Goal: Task Accomplishment & Management: Use online tool/utility

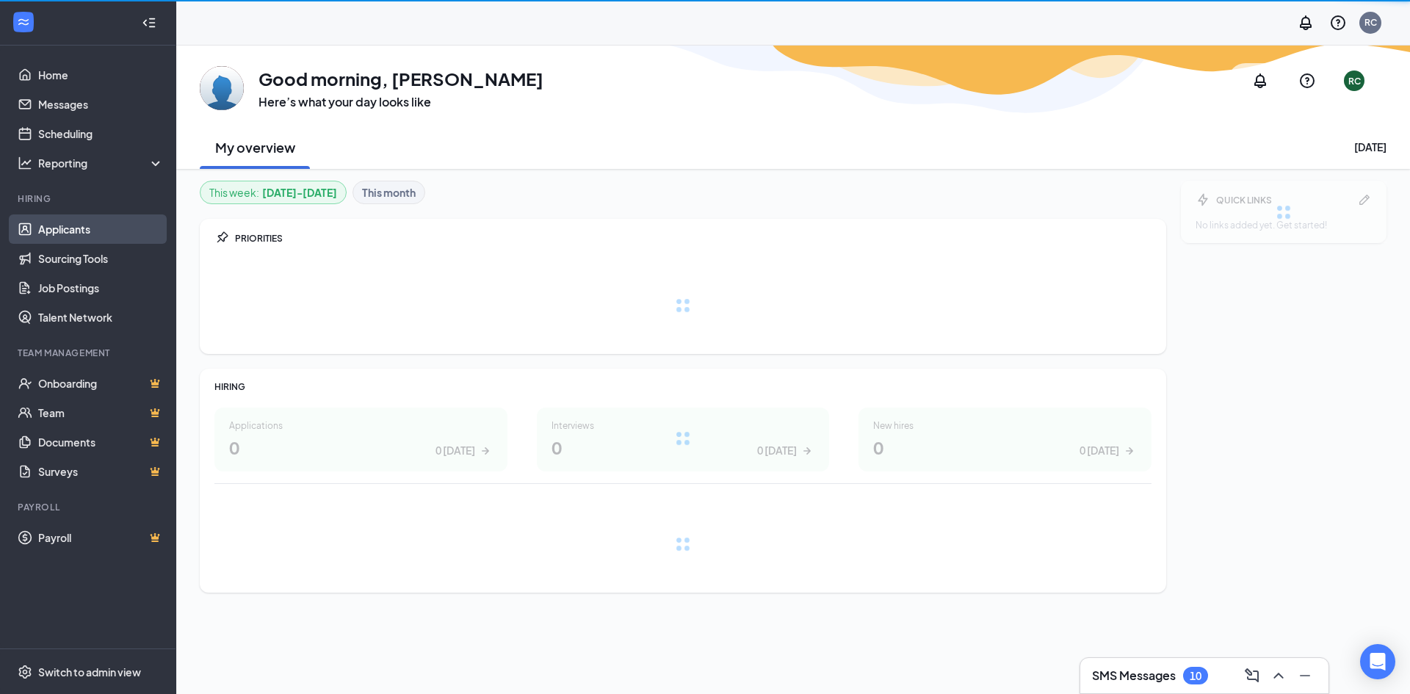
click at [70, 220] on link "Applicants" at bounding box center [101, 228] width 126 height 29
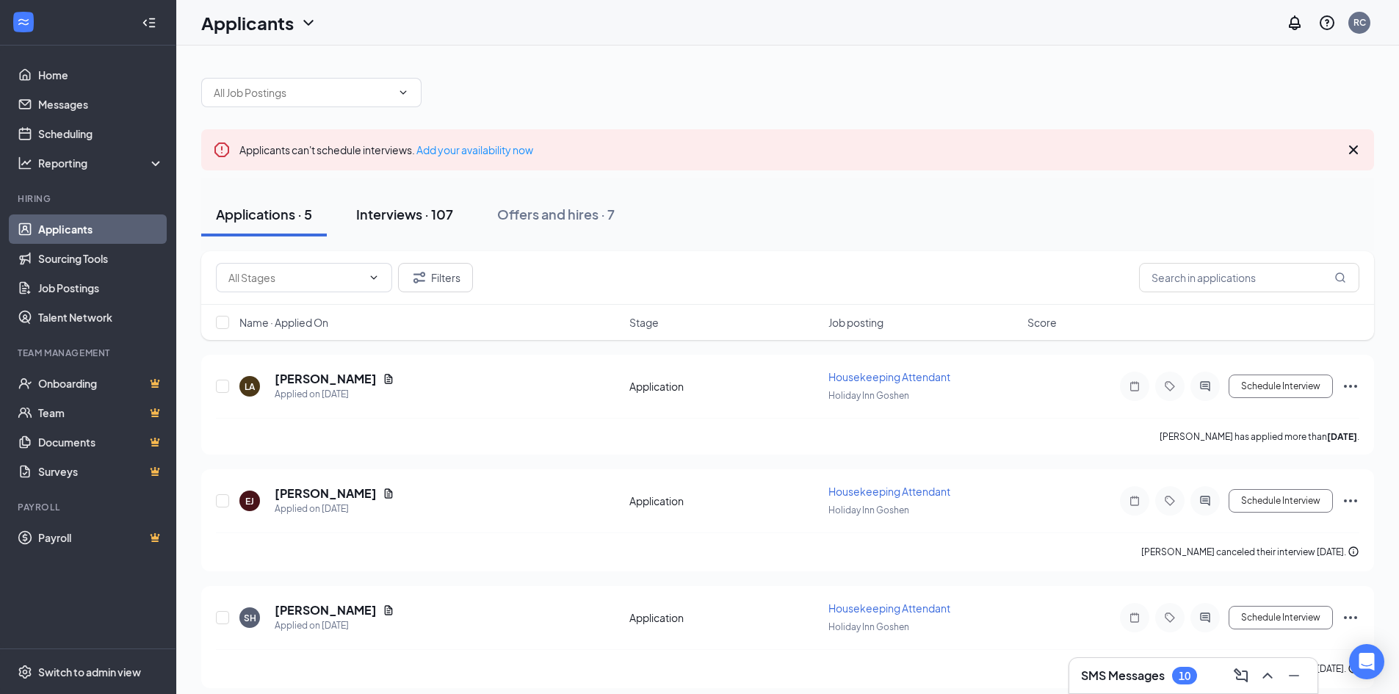
click at [405, 206] on div "Interviews · 107" at bounding box center [404, 214] width 97 height 18
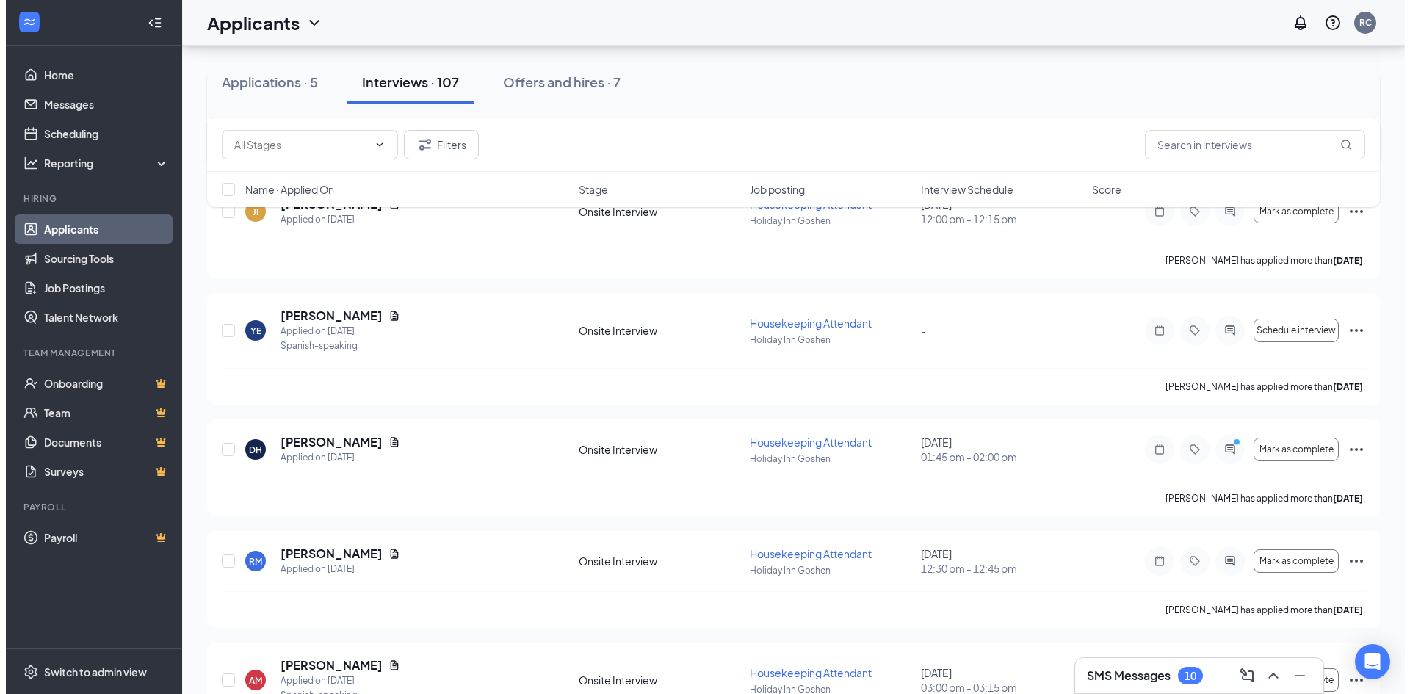
scroll to position [1028, 0]
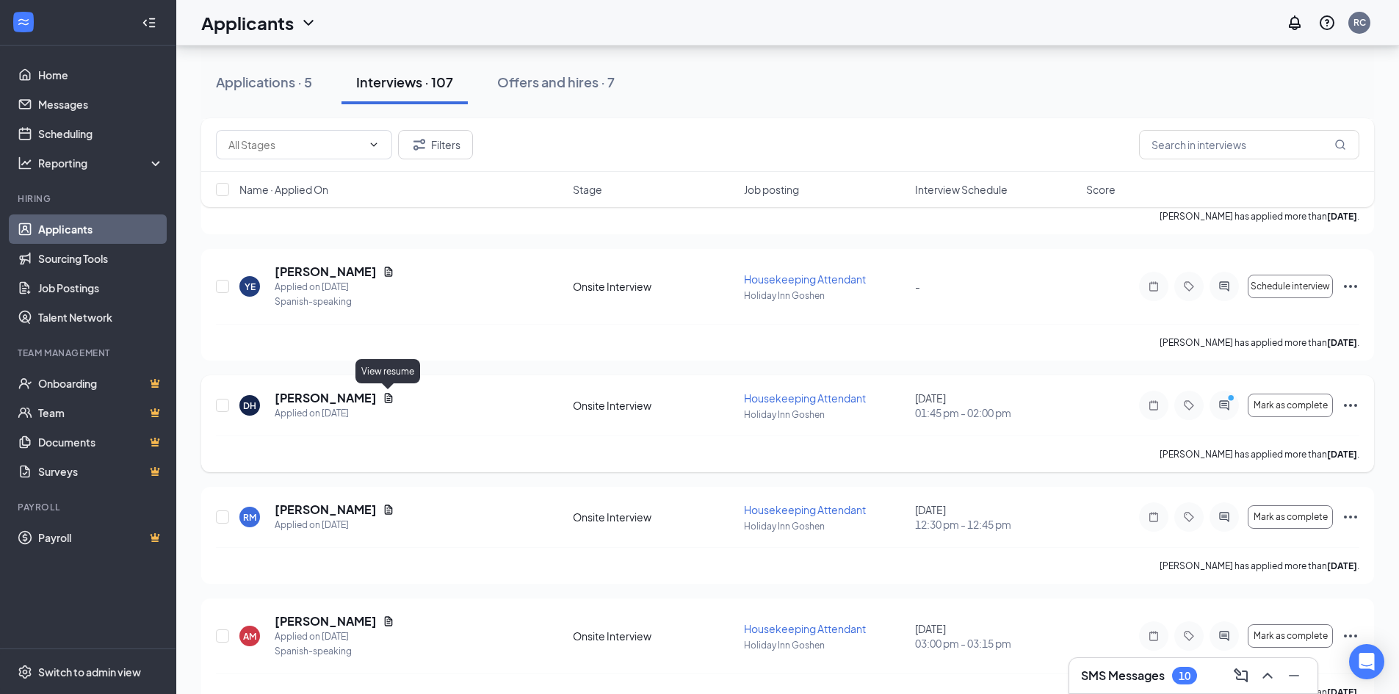
click at [390, 396] on icon "Document" at bounding box center [389, 398] width 12 height 12
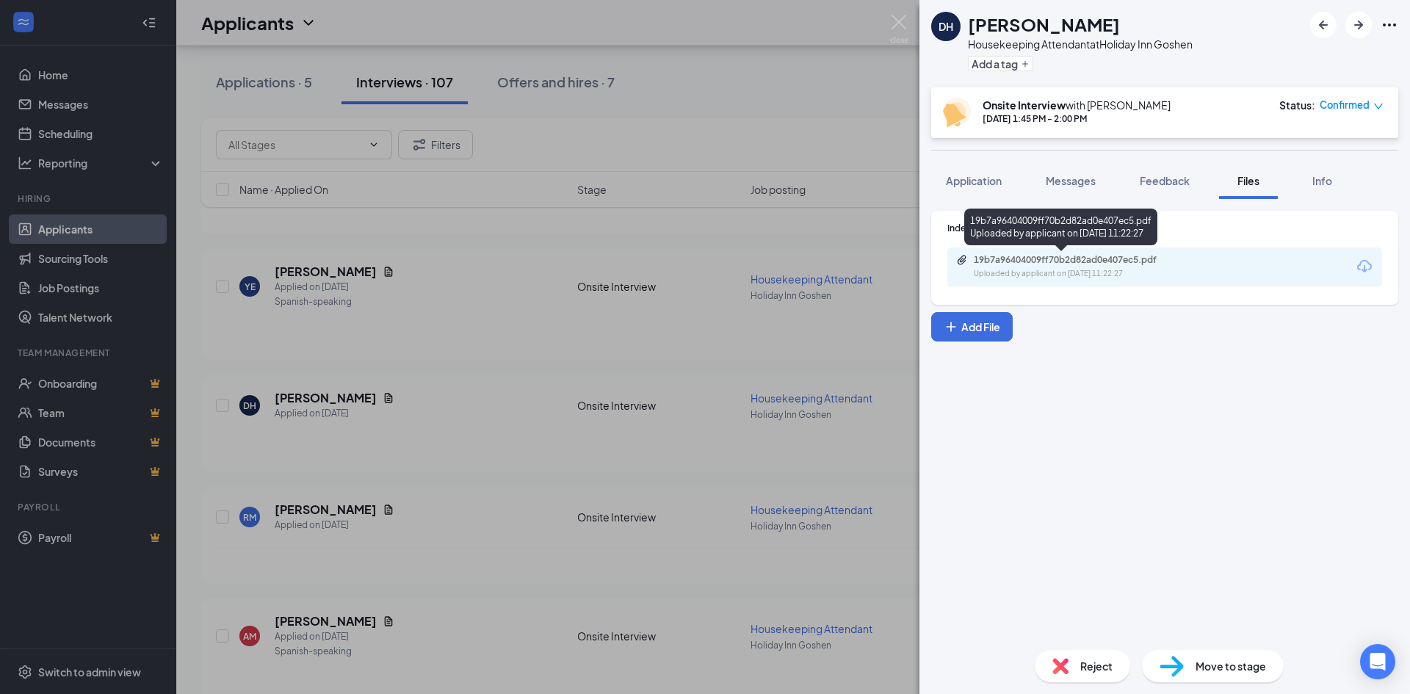
click at [1148, 261] on div "19b7a96404009ff70b2d82ad0e407ec5.pdf" at bounding box center [1077, 260] width 206 height 12
